Goal: Information Seeking & Learning: Get advice/opinions

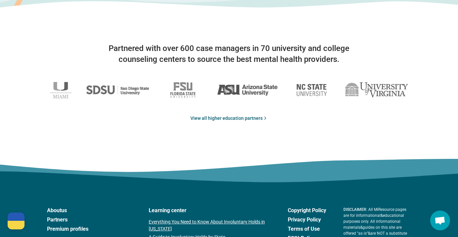
scroll to position [1082, 0]
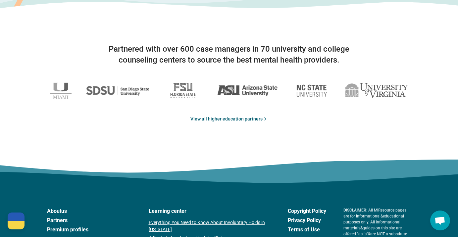
click at [228, 116] on link "View all higher education partners" at bounding box center [228, 119] width 77 height 7
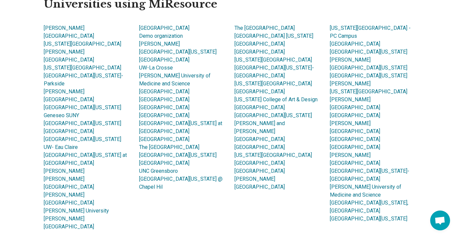
scroll to position [458, 0]
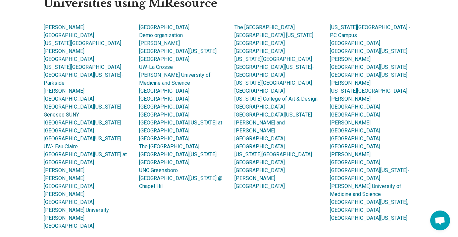
click at [61, 112] on link "Geneseo SUNY" at bounding box center [61, 115] width 35 height 6
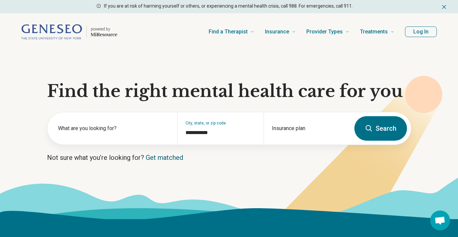
click at [157, 158] on link "Get matched" at bounding box center [164, 158] width 37 height 8
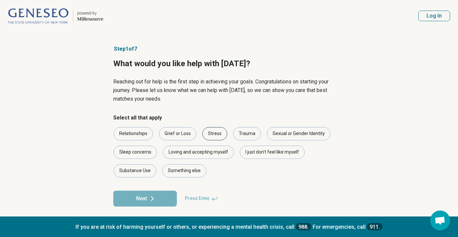
click at [217, 133] on div "Stress" at bounding box center [214, 133] width 25 height 13
click at [145, 202] on button "Next" at bounding box center [145, 199] width 64 height 16
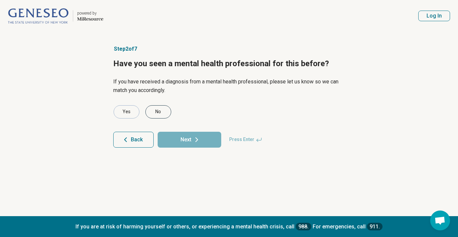
click at [158, 111] on div "No" at bounding box center [158, 111] width 26 height 13
click at [197, 143] on icon at bounding box center [197, 140] width 8 height 8
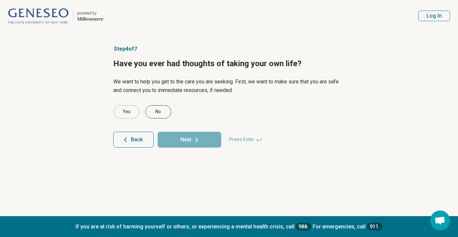
click at [159, 111] on div "No" at bounding box center [158, 111] width 26 height 13
click at [182, 139] on button "Next" at bounding box center [190, 140] width 64 height 16
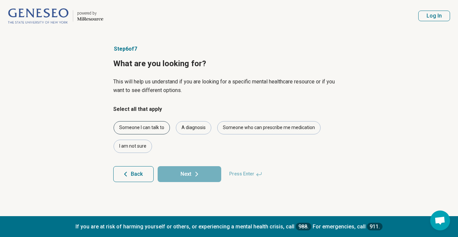
click at [152, 127] on div "Someone I can talk to" at bounding box center [142, 127] width 56 height 13
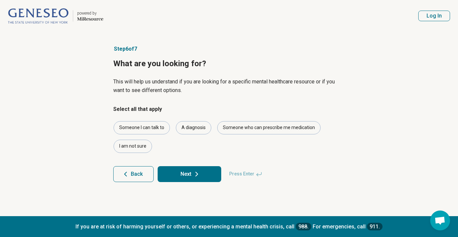
click at [185, 176] on button "Next" at bounding box center [190, 174] width 64 height 16
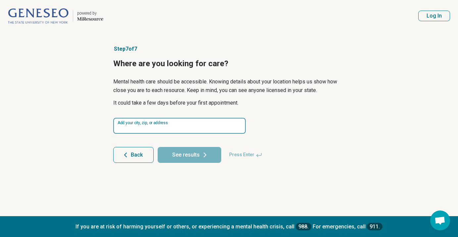
click at [159, 124] on input at bounding box center [179, 126] width 132 height 16
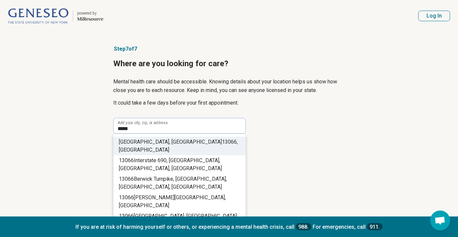
click at [201, 141] on li "Fayetteville, NY 13066 , USA" at bounding box center [180, 146] width 132 height 19
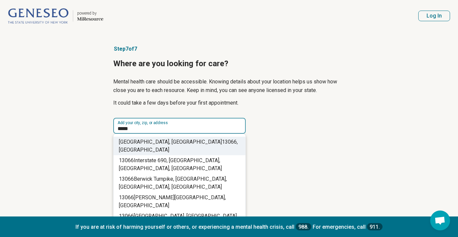
type input "**********"
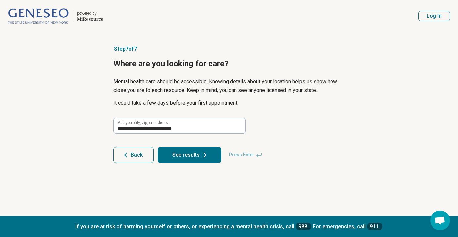
click at [208, 157] on icon at bounding box center [205, 155] width 8 height 8
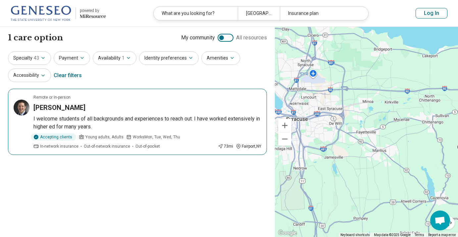
click at [66, 109] on h3 "Johnathan Elliott" at bounding box center [59, 107] width 52 height 9
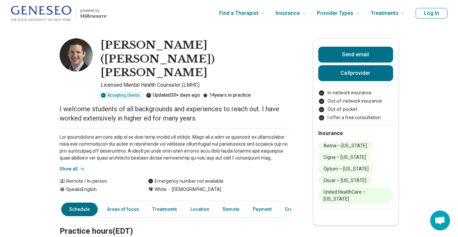
click at [429, 14] on button "Log In" at bounding box center [431, 13] width 32 height 11
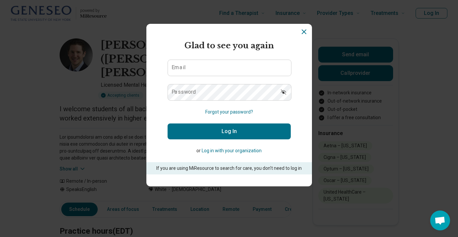
click at [302, 31] on icon "Dismiss" at bounding box center [304, 32] width 8 height 8
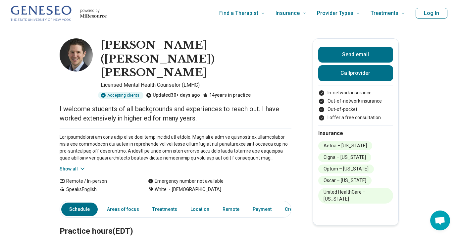
click at [86, 15] on icon "Home page" at bounding box center [93, 15] width 26 height 5
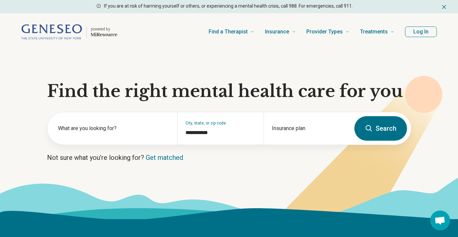
click at [98, 34] on icon "Home page" at bounding box center [104, 34] width 26 height 5
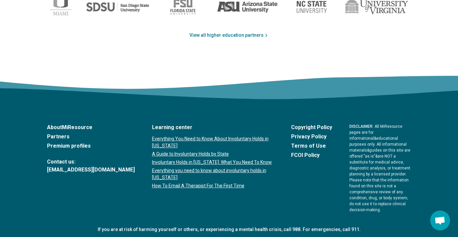
scroll to position [1143, 0]
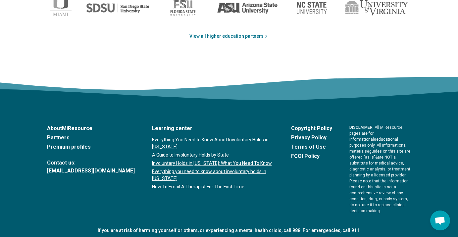
click at [67, 124] on link "About MiResource" at bounding box center [91, 128] width 88 height 8
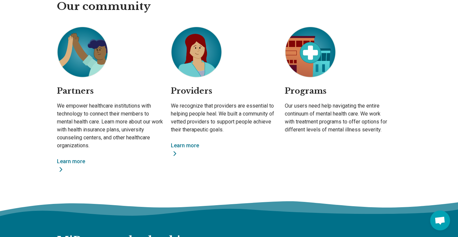
scroll to position [490, 0]
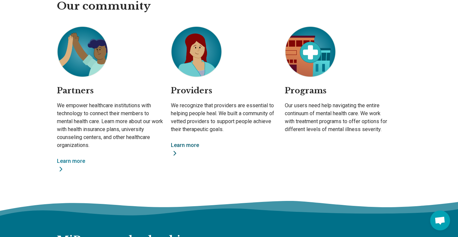
click at [185, 143] on link "Learn more" at bounding box center [224, 149] width 106 height 16
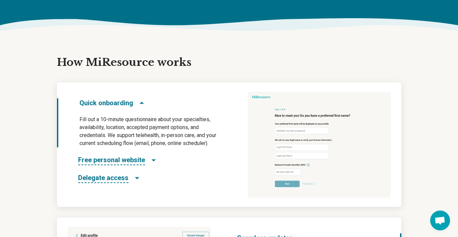
scroll to position [283, 0]
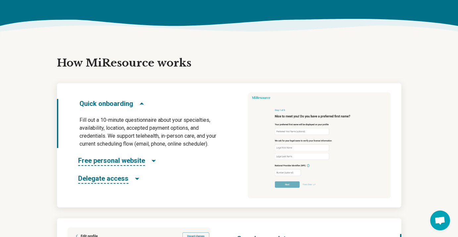
click at [152, 161] on icon "Free personal website" at bounding box center [153, 161] width 3 height 2
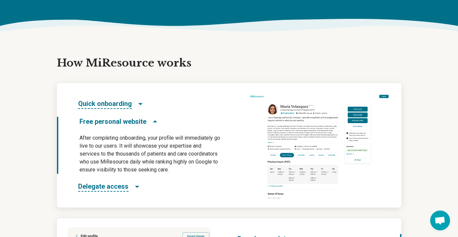
click at [134, 182] on h3 "Delegate access" at bounding box center [109, 187] width 62 height 10
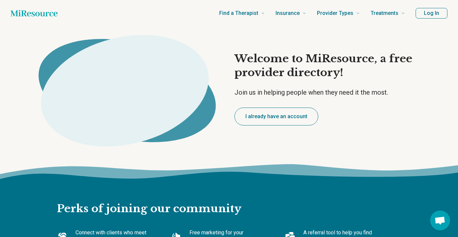
scroll to position [0, 0]
